Goal: Transaction & Acquisition: Subscribe to service/newsletter

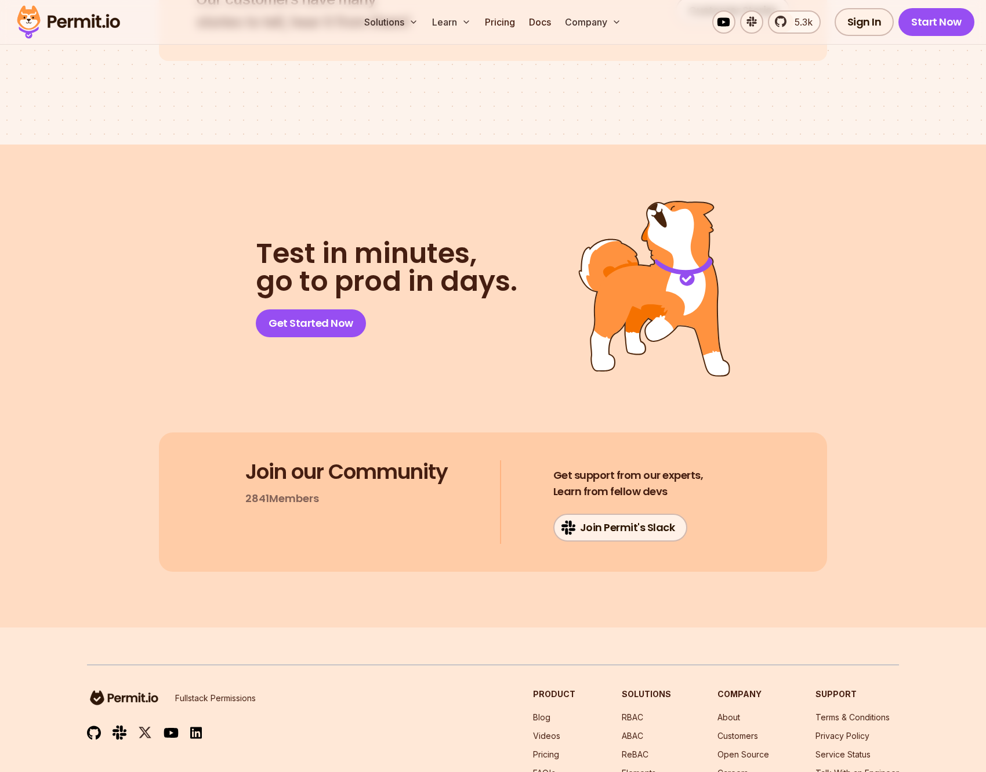
scroll to position [5972, 0]
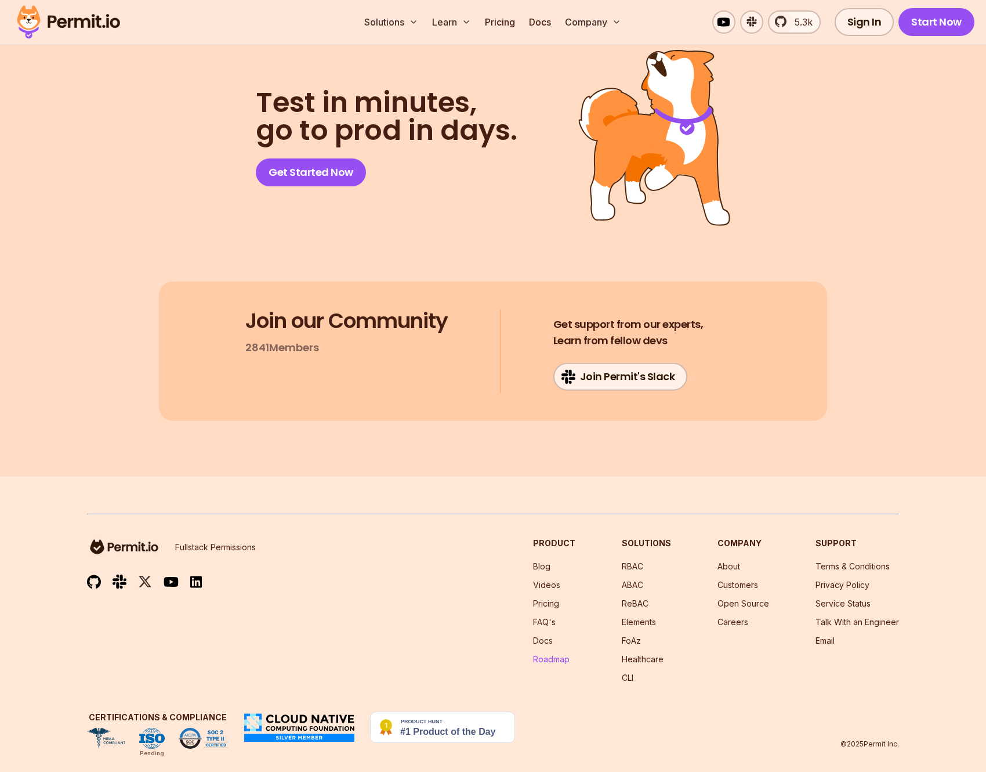
click at [560, 654] on link "Roadmap" at bounding box center [551, 659] width 37 height 10
click at [606, 377] on div "Join our Community 2841 Members Get support from our experts, Learn from fellow…" at bounding box center [493, 350] width 668 height 139
click at [606, 370] on link "Join Permit's Slack" at bounding box center [620, 377] width 135 height 28
click at [501, 309] on div at bounding box center [500, 351] width 1 height 84
click at [178, 728] on ul "Pending" at bounding box center [158, 738] width 142 height 21
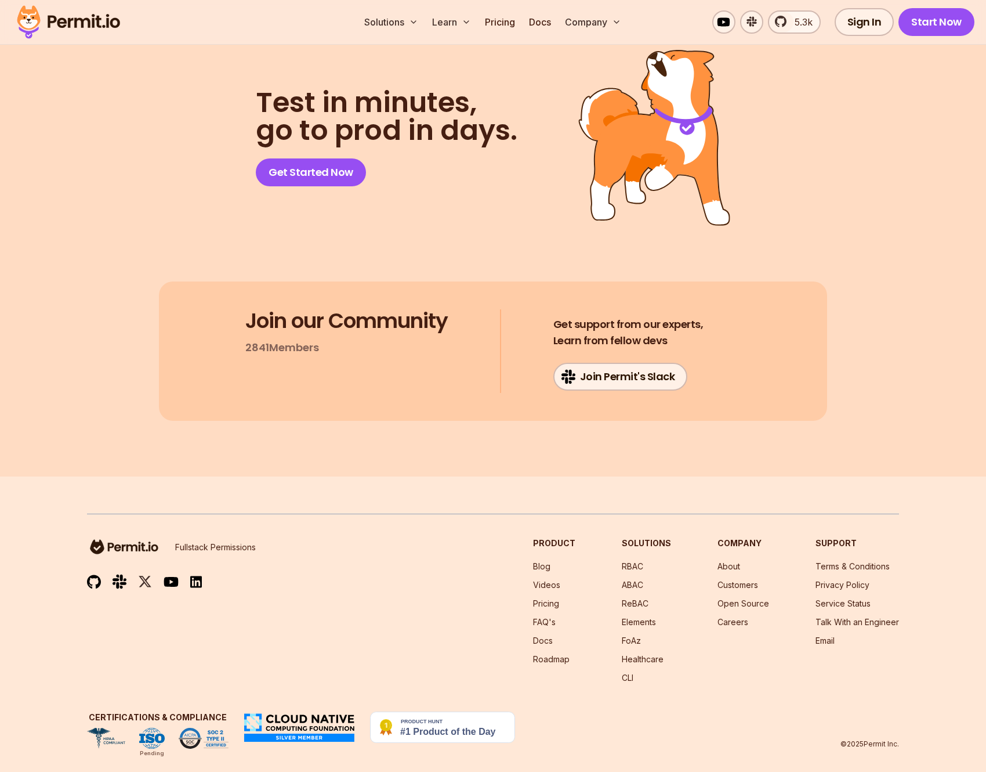
click at [189, 728] on img at bounding box center [204, 738] width 50 height 21
click at [828, 561] on link "Terms & Conditions" at bounding box center [853, 566] width 74 height 10
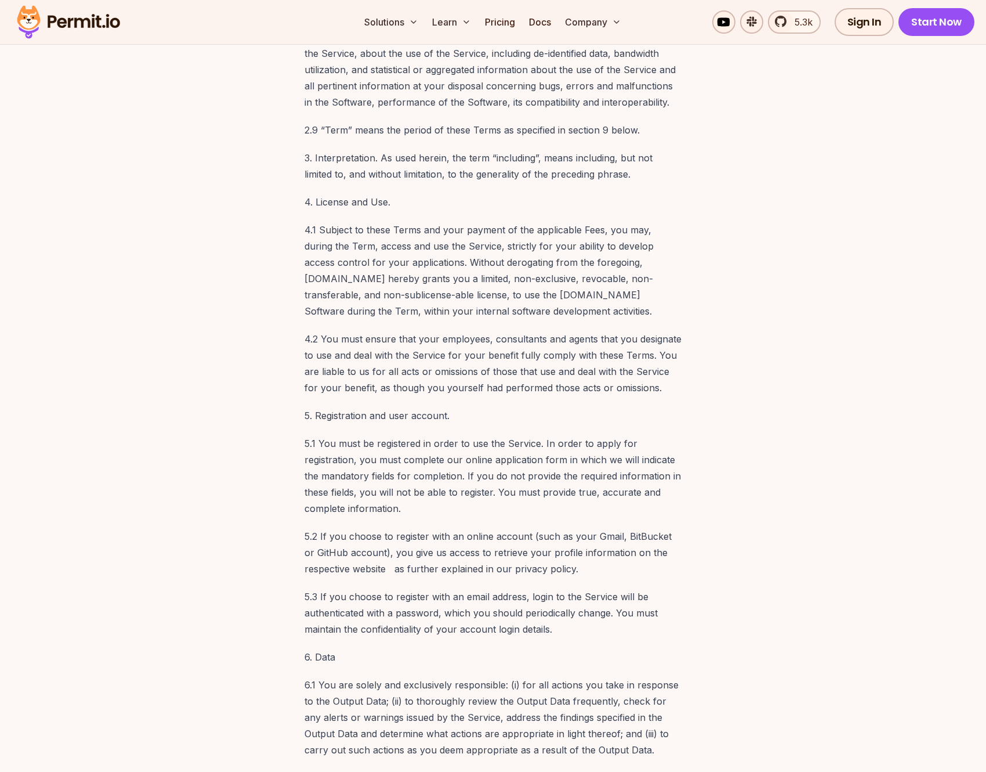
scroll to position [2313, 0]
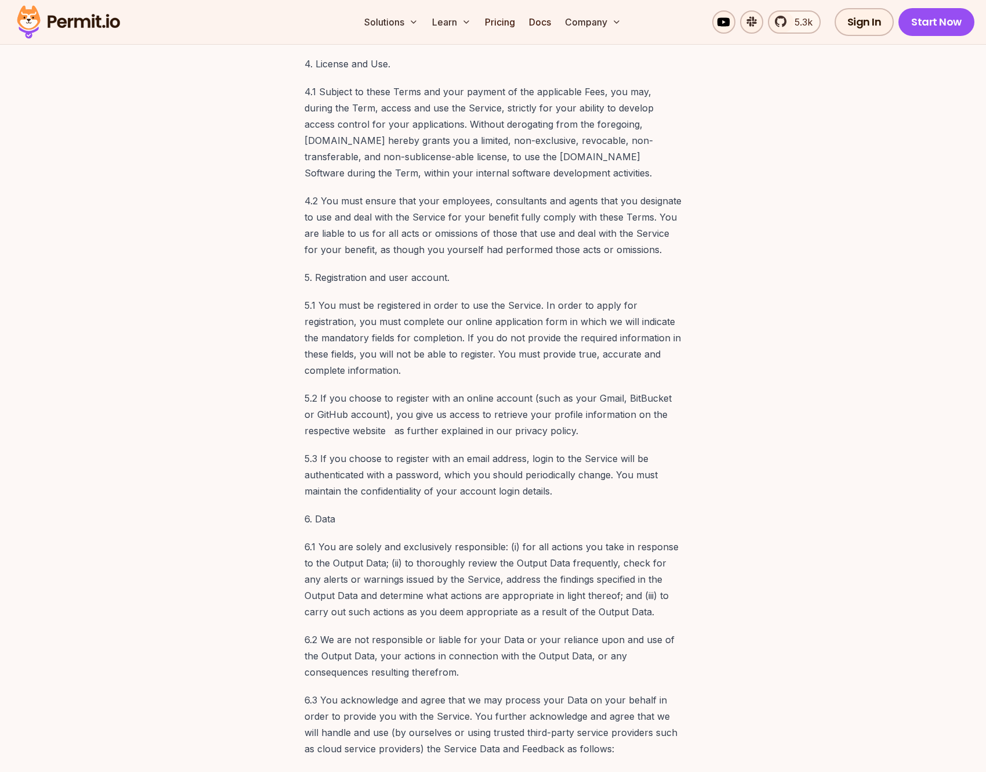
click at [473, 538] on p "6.1 You are solely and exclusively responsible: (i) for all actions you take in…" at bounding box center [493, 578] width 377 height 81
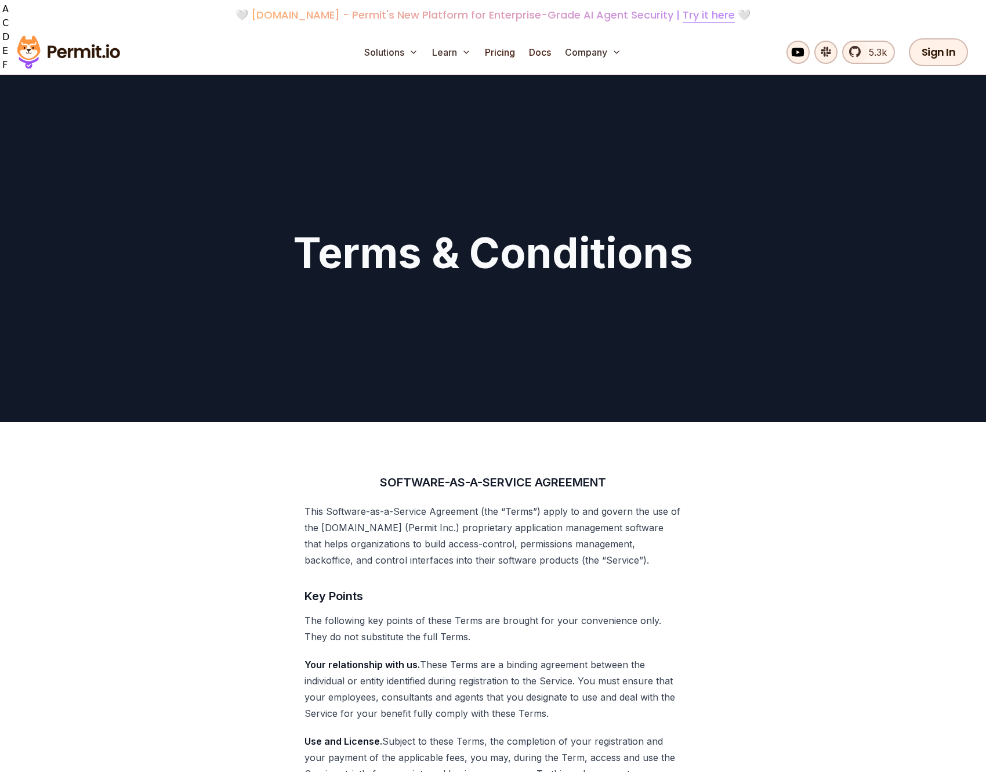
scroll to position [0, 0]
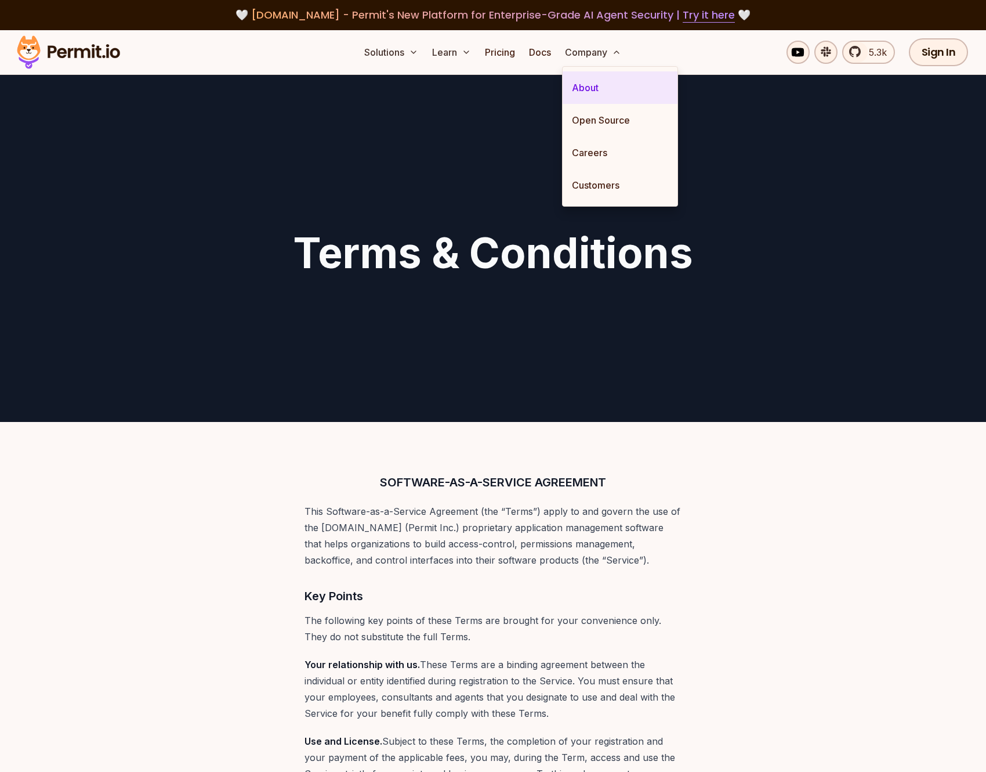
click at [589, 86] on link "About" at bounding box center [620, 87] width 115 height 32
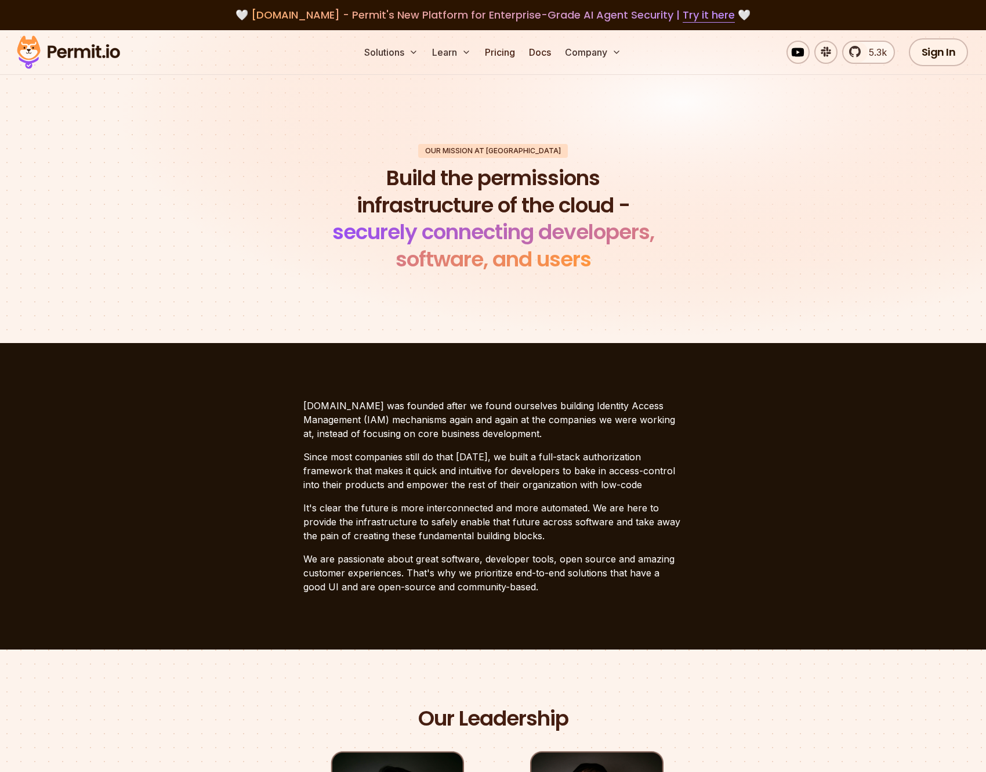
click at [491, 340] on section "Our mission at Permit Build the permissions infrastructure of the cloud - secur…" at bounding box center [493, 208] width 986 height 269
click at [949, 57] on link "Sign In" at bounding box center [939, 52] width 60 height 28
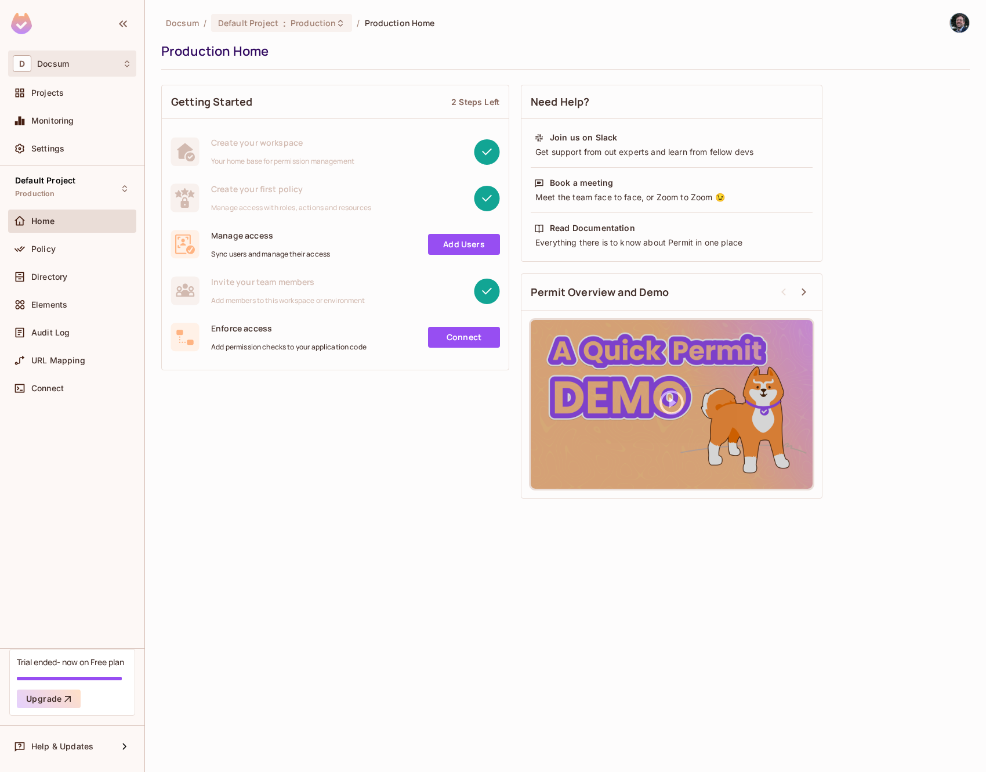
click at [49, 57] on div "D Docsum" at bounding box center [72, 63] width 119 height 17
click at [49, 57] on div at bounding box center [493, 386] width 986 height 772
click at [49, 159] on div "Settings" at bounding box center [72, 148] width 128 height 23
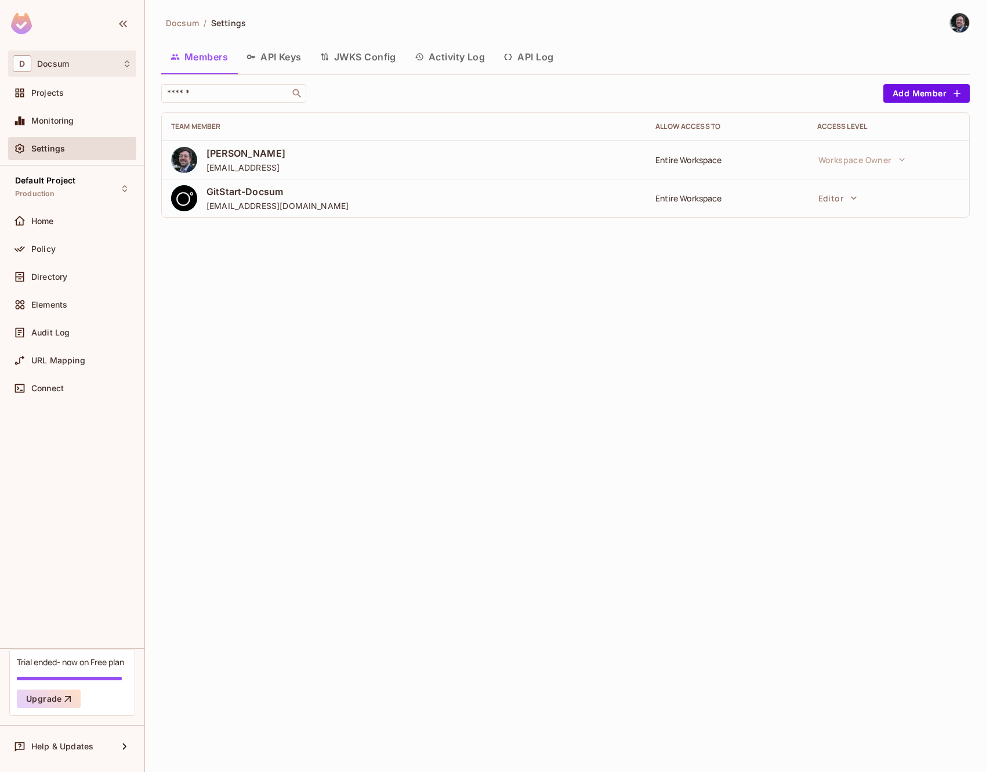
click at [90, 54] on div "D Docsum" at bounding box center [72, 63] width 128 height 26
click at [90, 54] on div at bounding box center [493, 386] width 986 height 772
click at [126, 747] on icon at bounding box center [125, 746] width 14 height 14
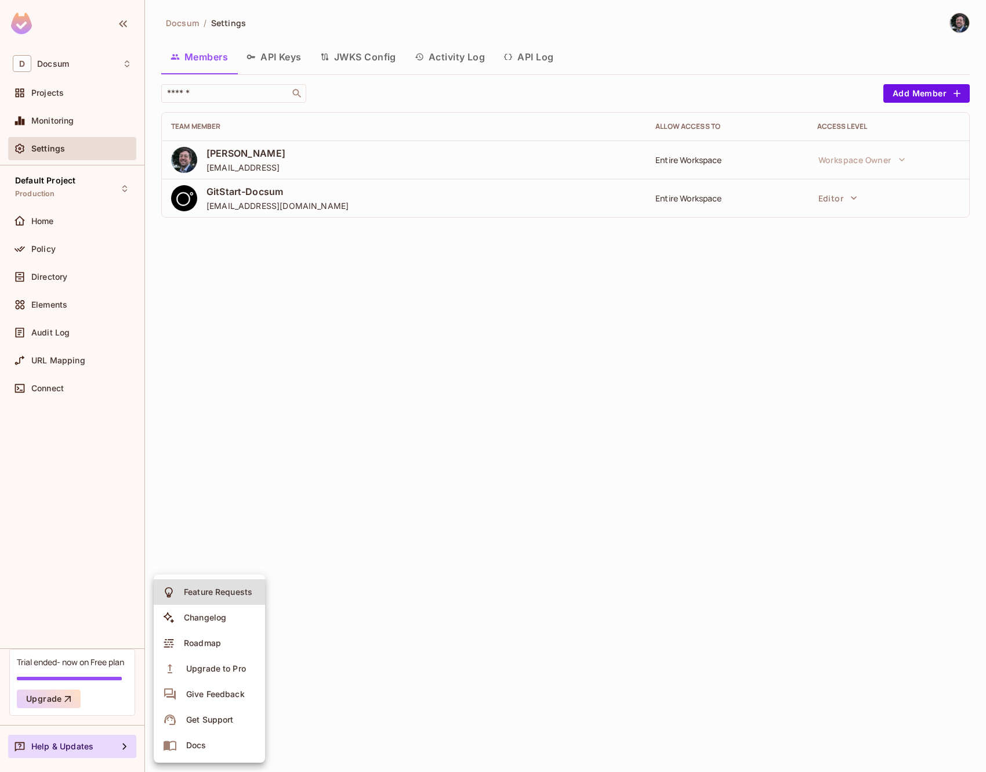
click at [126, 747] on div at bounding box center [493, 386] width 986 height 772
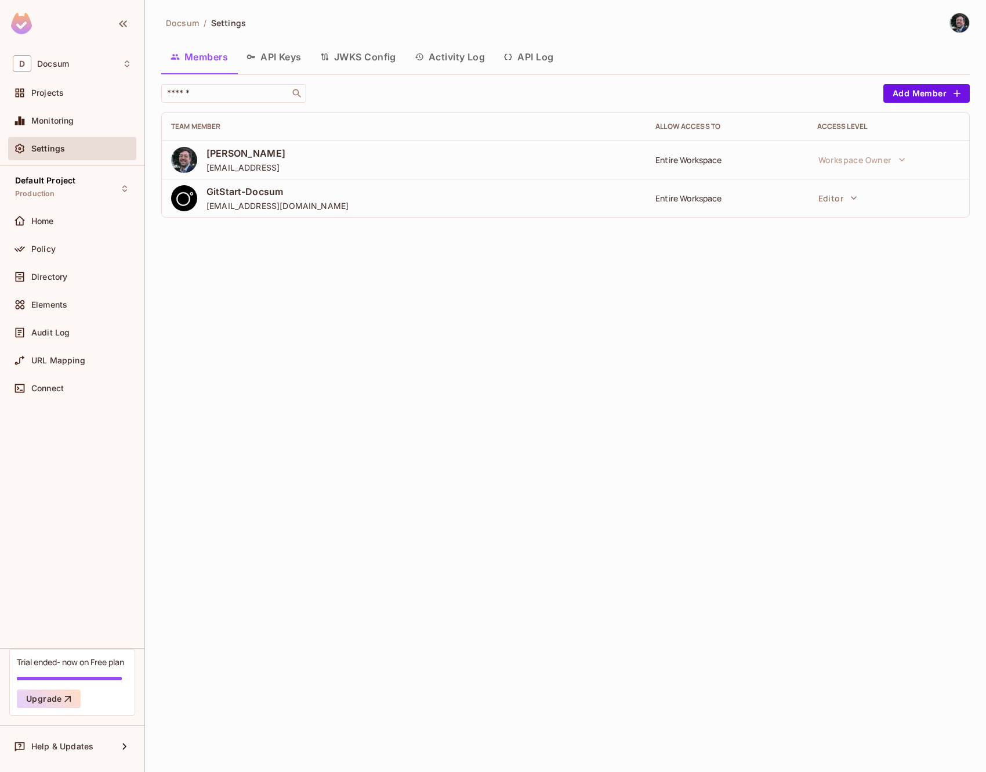
click at [961, 6] on div "Docsum / Settings Members API Keys JWKS Config Activity Log API Log ​ Add Membe…" at bounding box center [565, 386] width 841 height 772
click at [961, 19] on img at bounding box center [959, 22] width 19 height 19
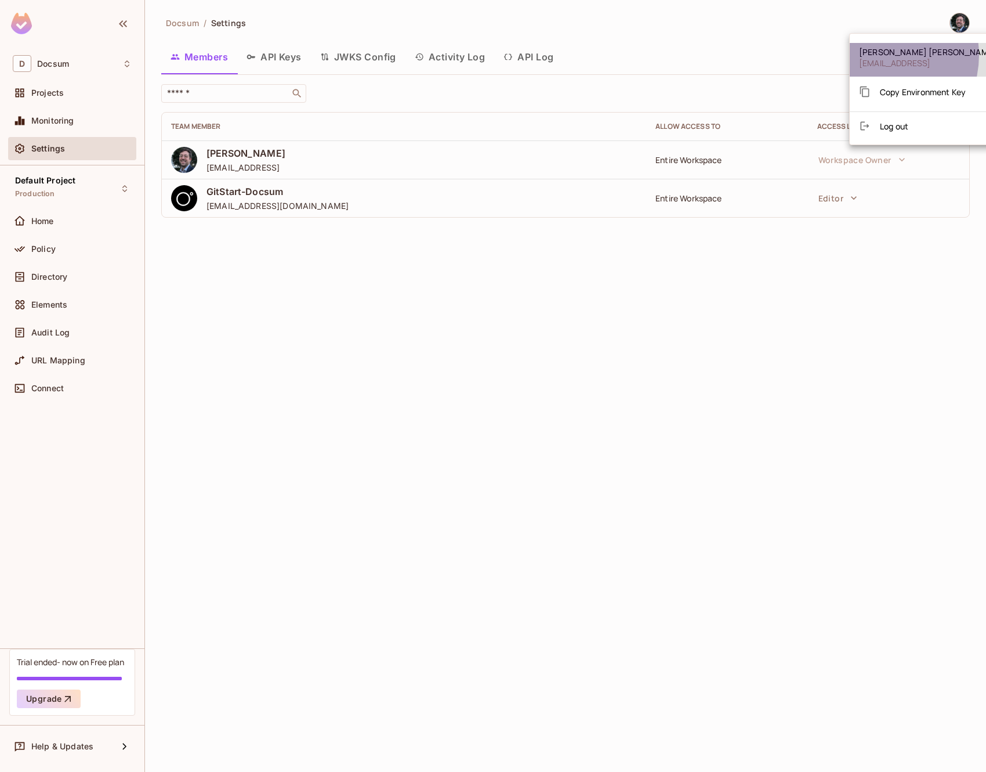
click at [878, 55] on span "Alex Leonov" at bounding box center [928, 51] width 138 height 11
click at [337, 338] on div at bounding box center [493, 386] width 986 height 772
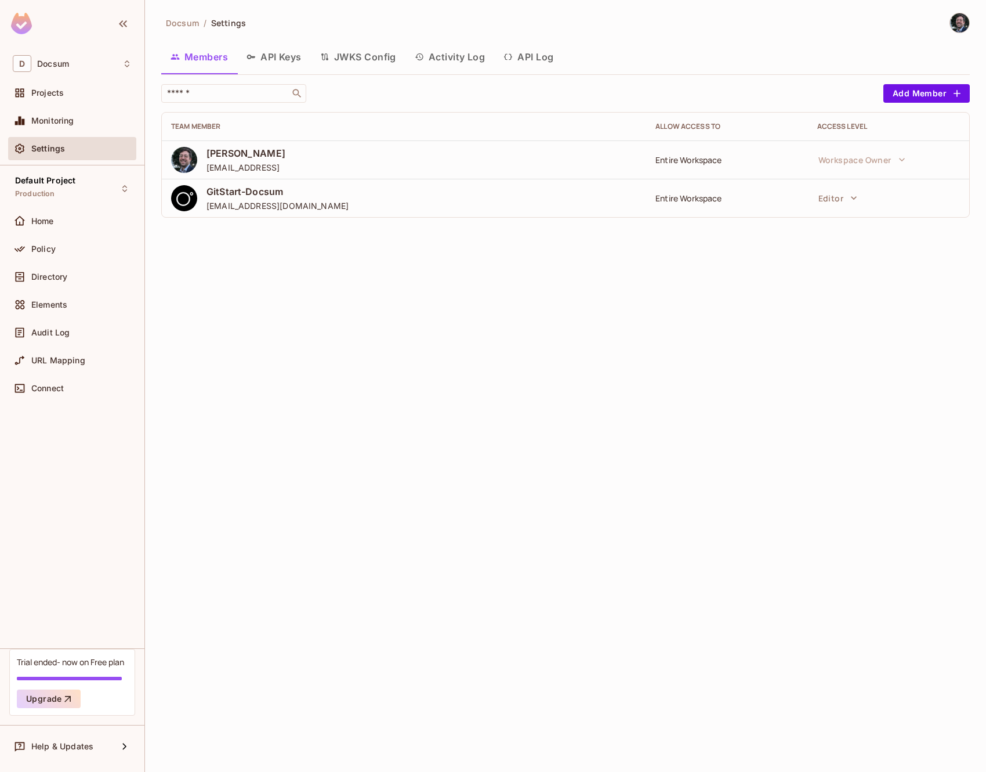
click at [891, 146] on td "Workspace Owner" at bounding box center [888, 159] width 161 height 38
click at [407, 273] on div "Docsum / Settings Members API Keys JWKS Config Activity Log API Log ​ Add Membe…" at bounding box center [565, 386] width 841 height 772
click at [61, 222] on div "Home" at bounding box center [81, 220] width 100 height 9
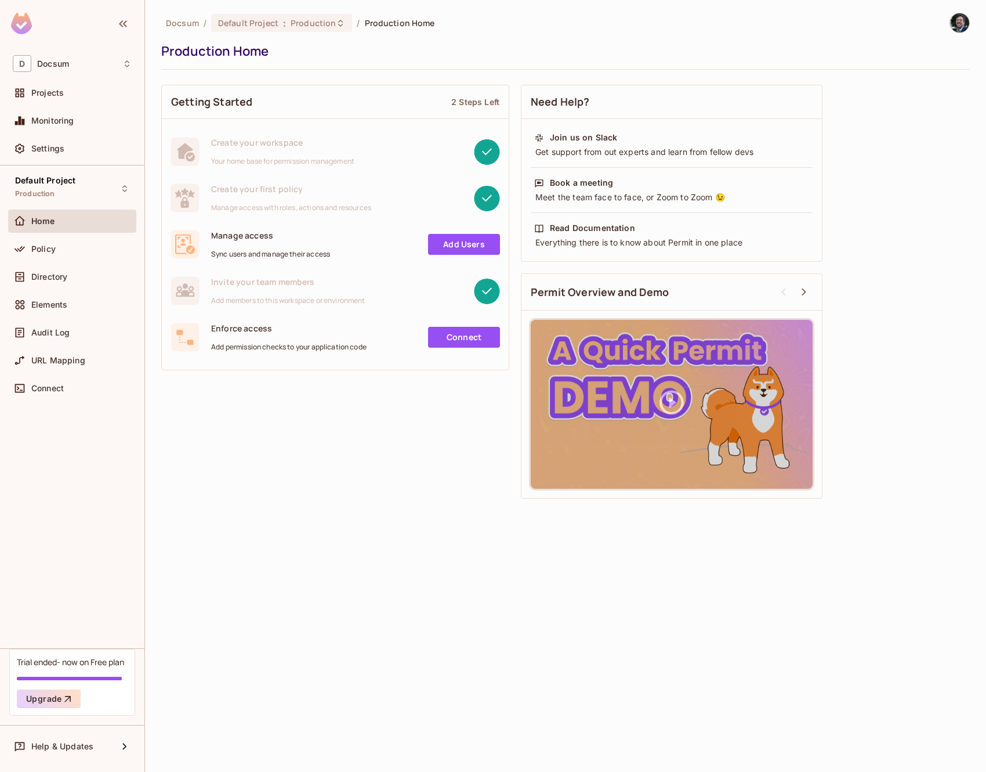
click at [298, 463] on div "Getting Started 2 Steps Left Create your workspace Your home base for permissio…" at bounding box center [565, 291] width 809 height 425
click at [126, 747] on icon at bounding box center [125, 746] width 14 height 14
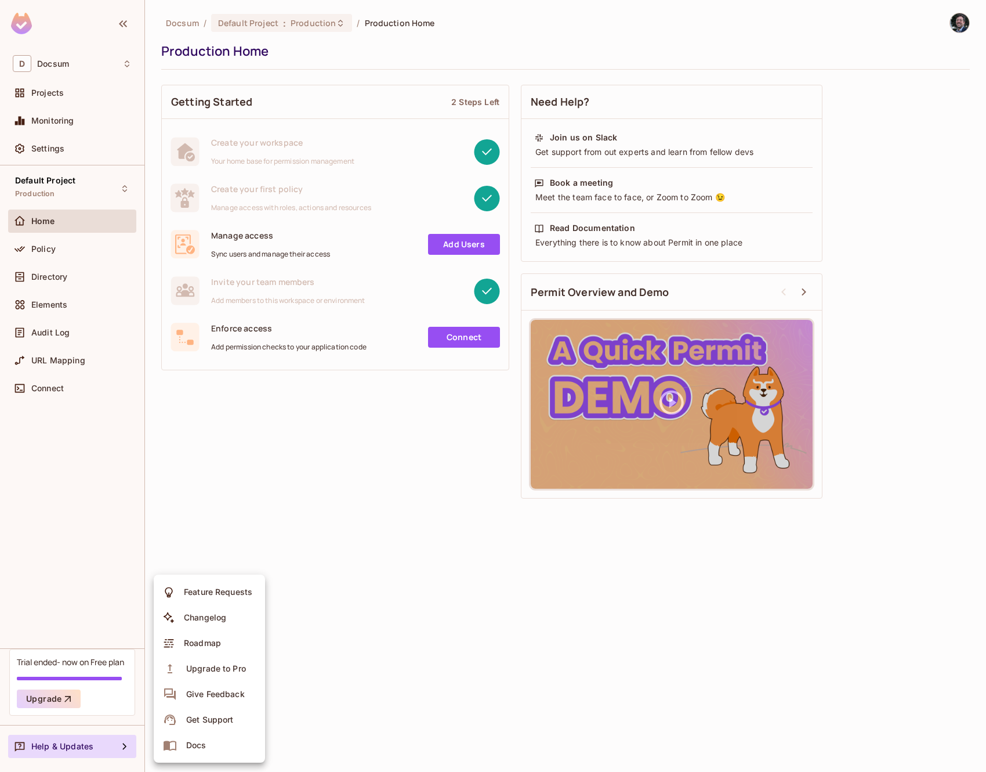
click at [126, 747] on div at bounding box center [493, 386] width 986 height 772
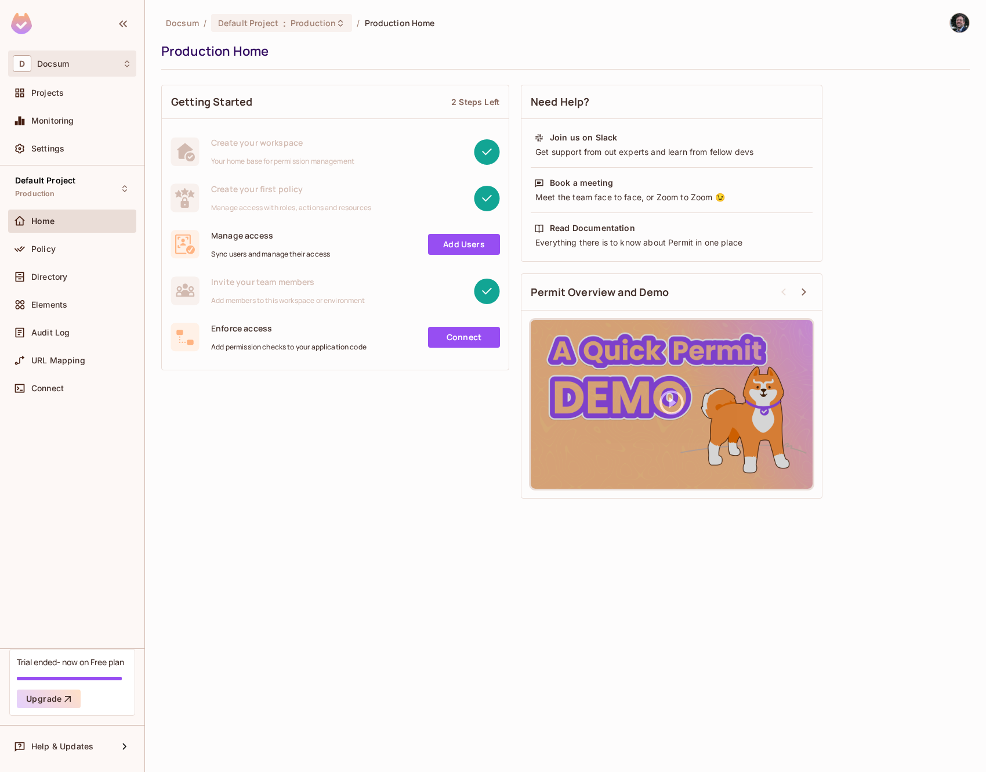
click at [82, 74] on div "D Docsum" at bounding box center [72, 63] width 128 height 26
click at [82, 68] on div at bounding box center [493, 386] width 986 height 772
click at [95, 735] on div "Help & Updates" at bounding box center [72, 746] width 128 height 23
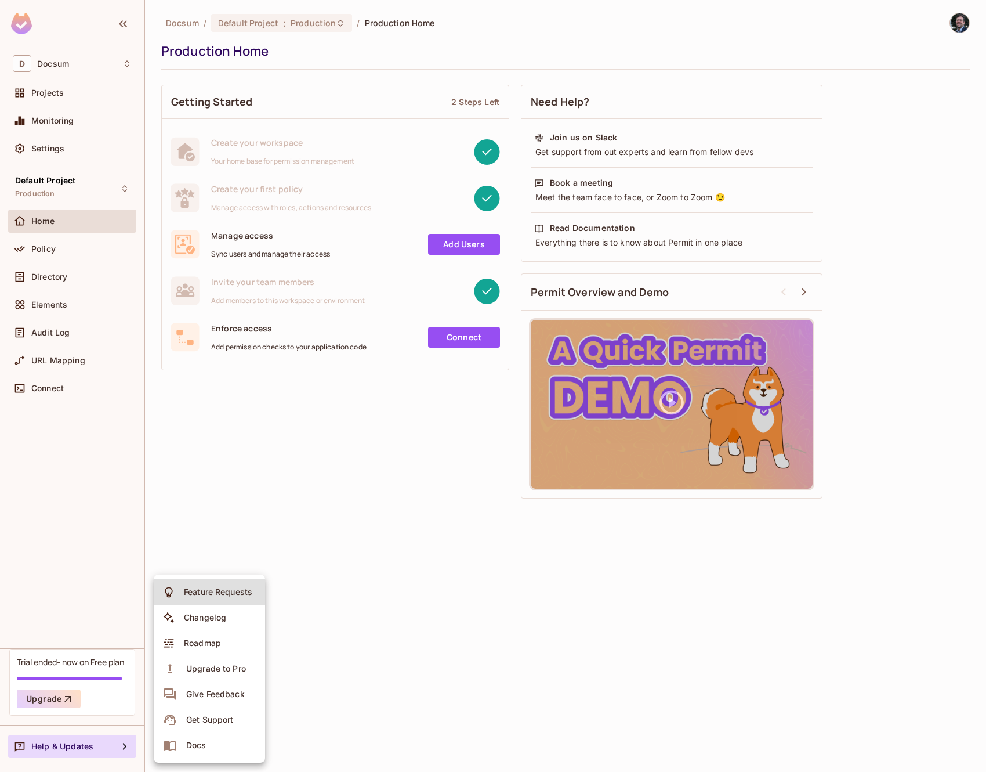
click at [229, 667] on div "Upgrade to Pro" at bounding box center [216, 669] width 60 height 12
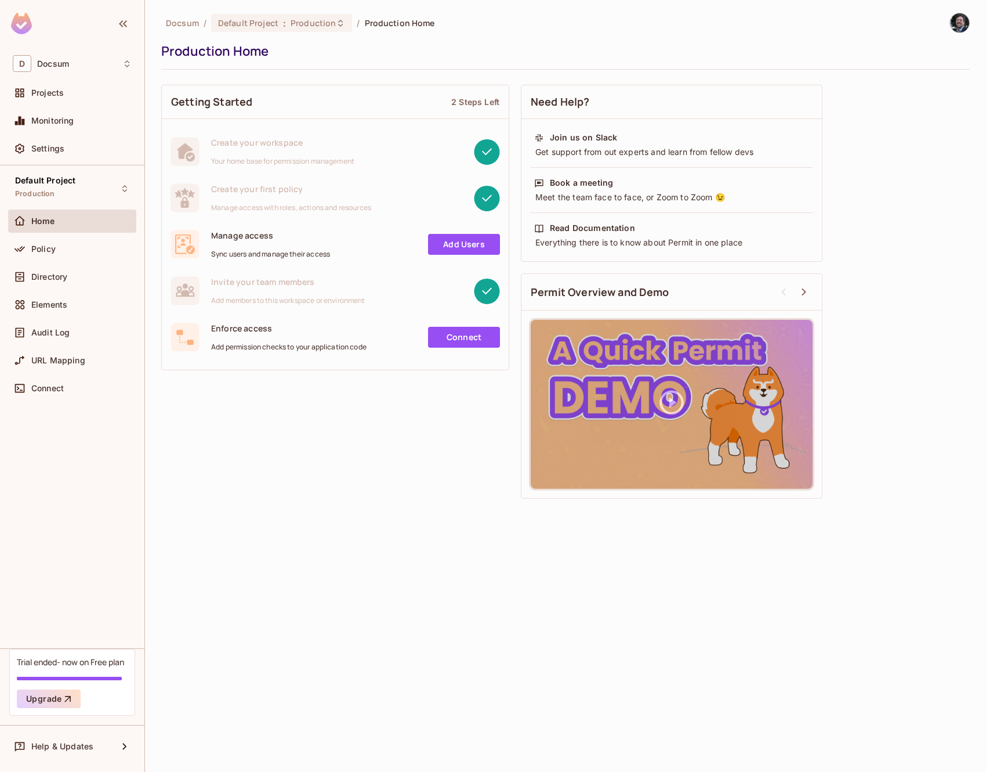
click at [364, 675] on div "Docsum / Default Project : Production / Production Home Production Home Getting…" at bounding box center [565, 386] width 841 height 772
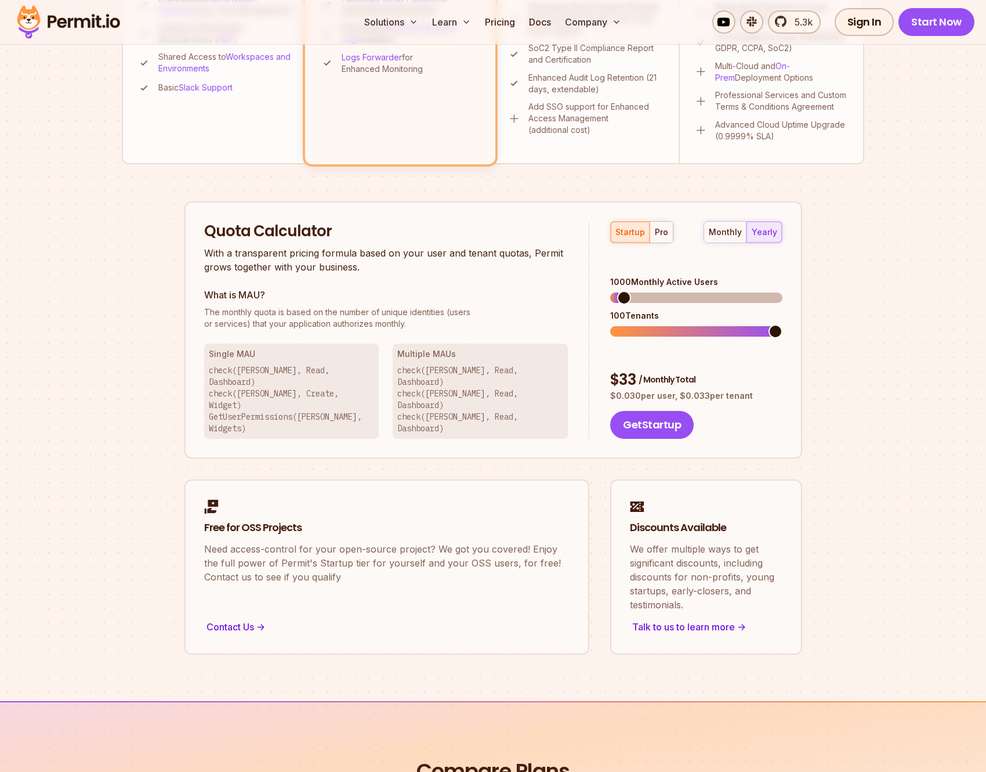
scroll to position [638, 0]
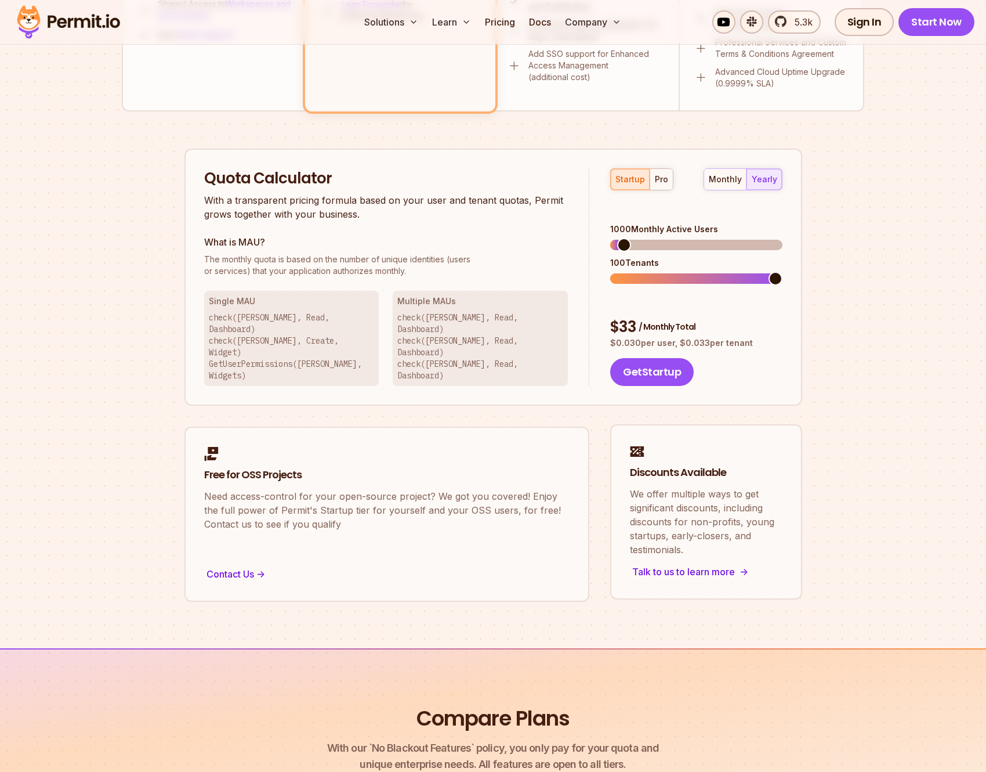
click at [686, 563] on div "Talk to us to learn more ->" at bounding box center [706, 571] width 153 height 16
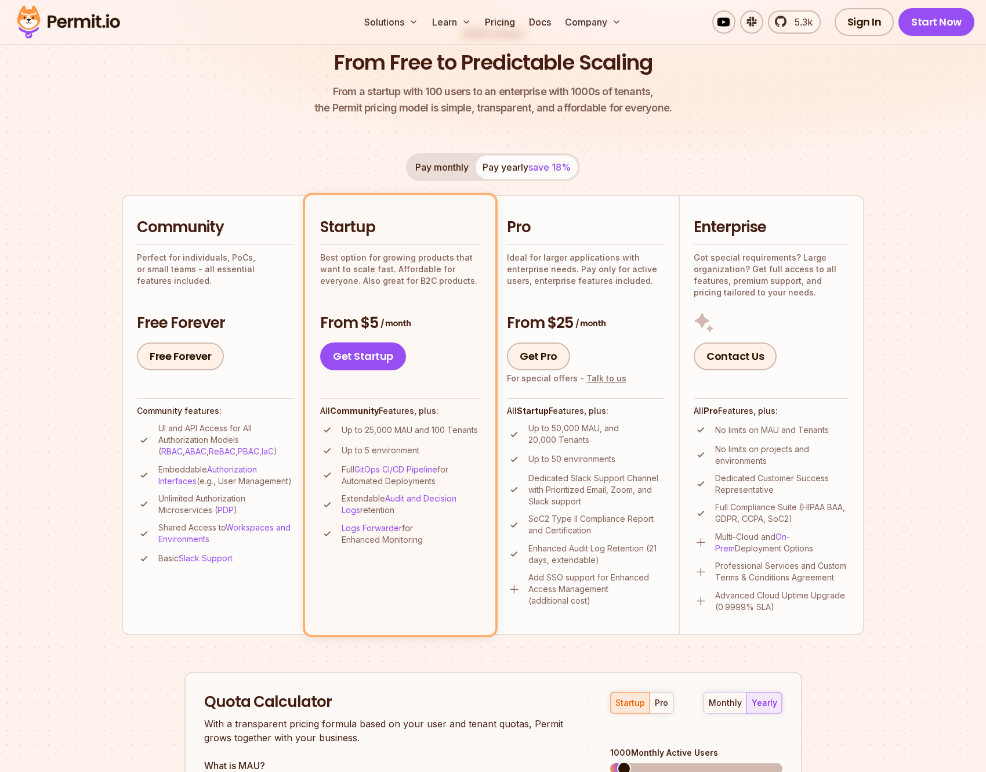
scroll to position [0, 0]
